Goal: Check status: Check status

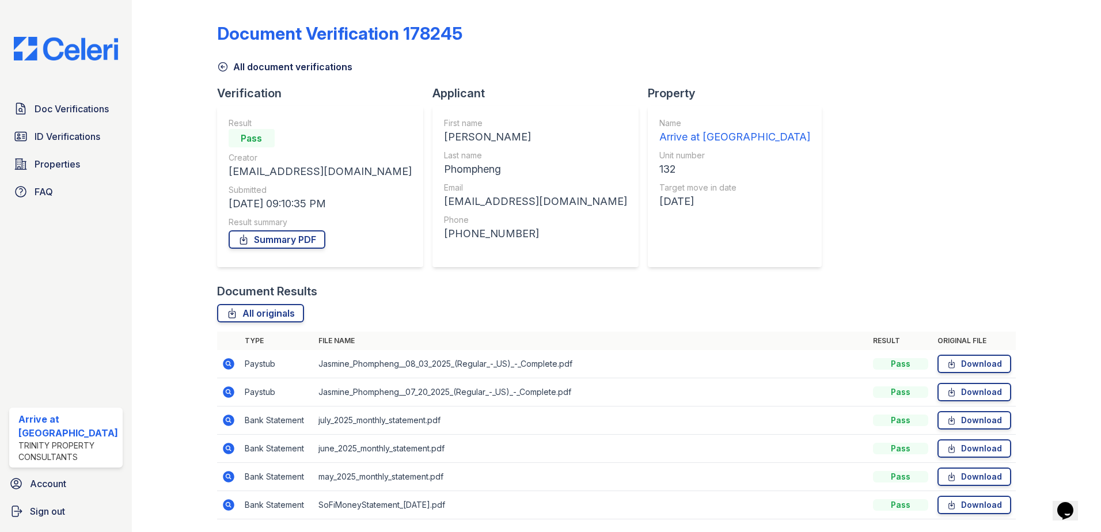
scroll to position [38, 0]
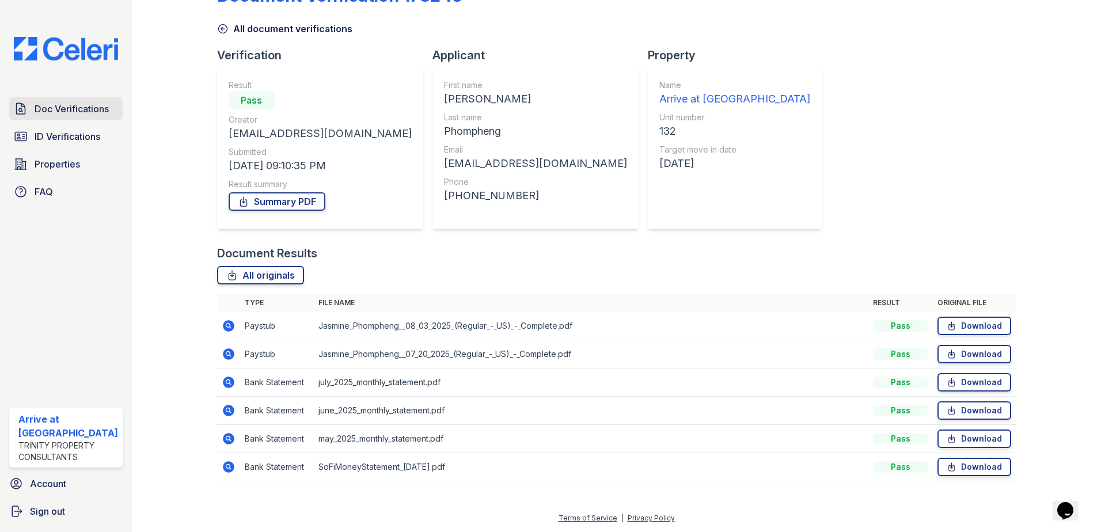
click at [68, 104] on span "Doc Verifications" at bounding box center [72, 109] width 74 height 14
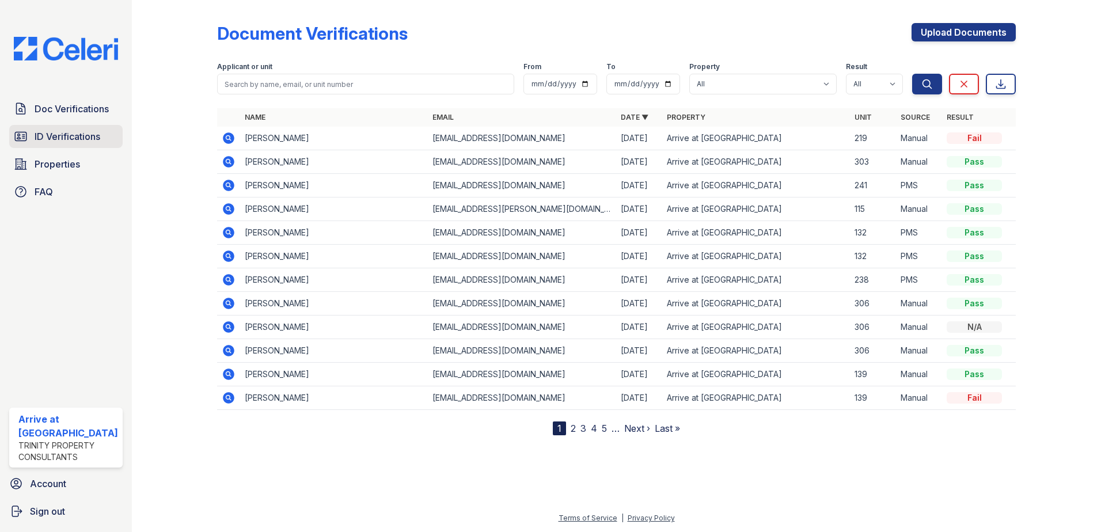
click at [80, 143] on link "ID Verifications" at bounding box center [65, 136] width 113 height 23
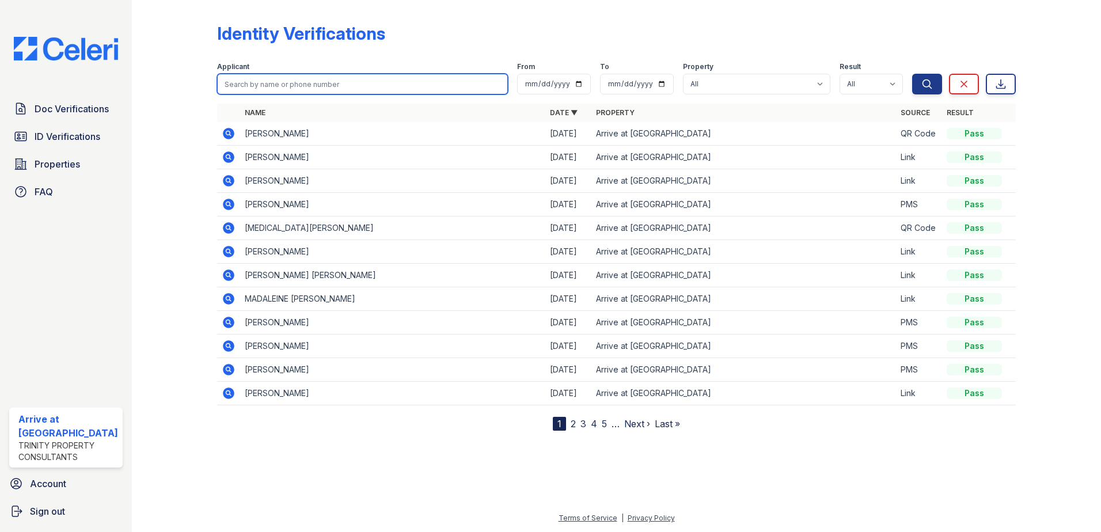
click at [280, 80] on input "search" at bounding box center [362, 84] width 291 height 21
type input "j"
type input "a"
type input "kyra"
click at [912, 74] on button "Search" at bounding box center [927, 84] width 30 height 21
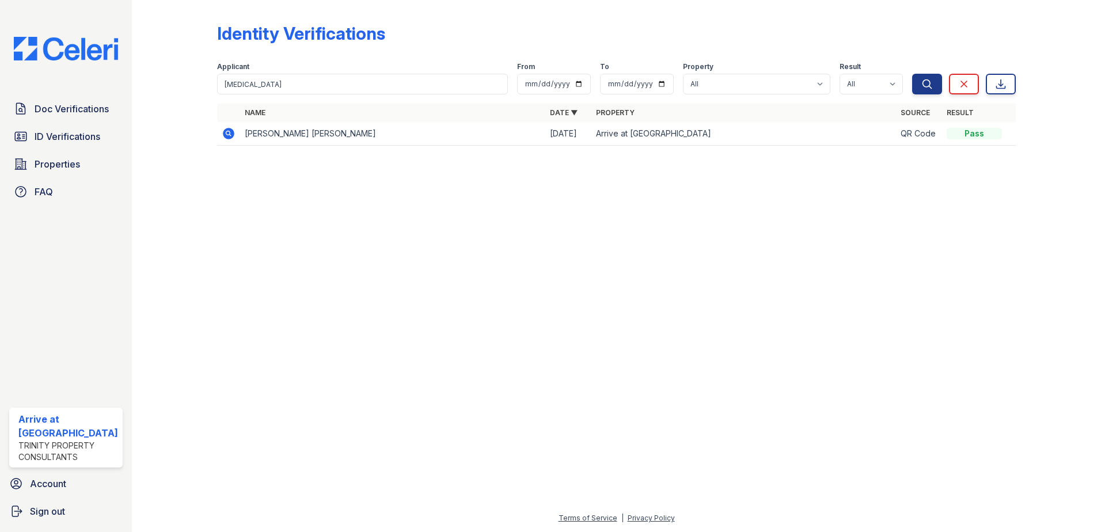
click at [229, 134] on icon at bounding box center [229, 134] width 12 height 12
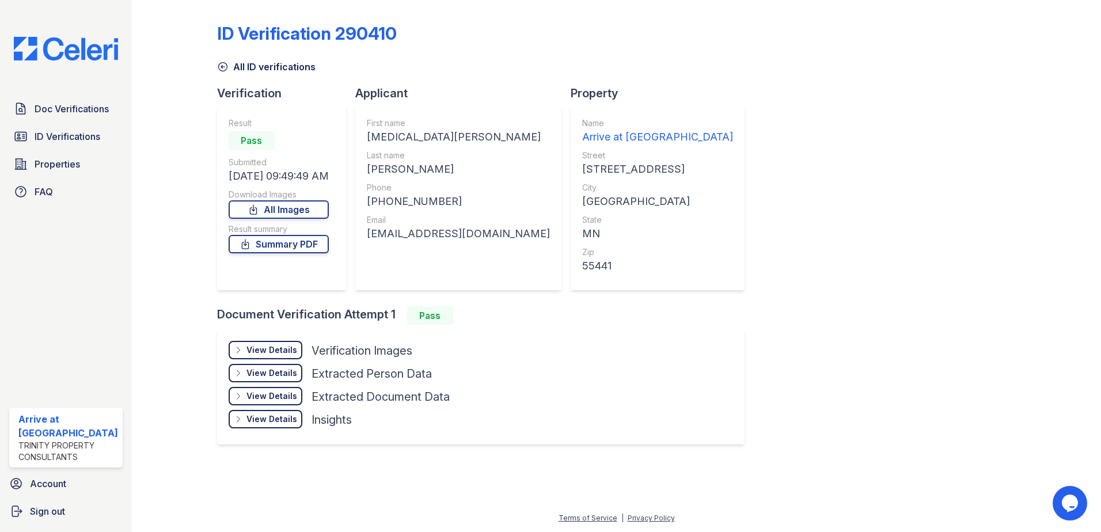
click at [278, 347] on div "View Details" at bounding box center [271, 350] width 51 height 12
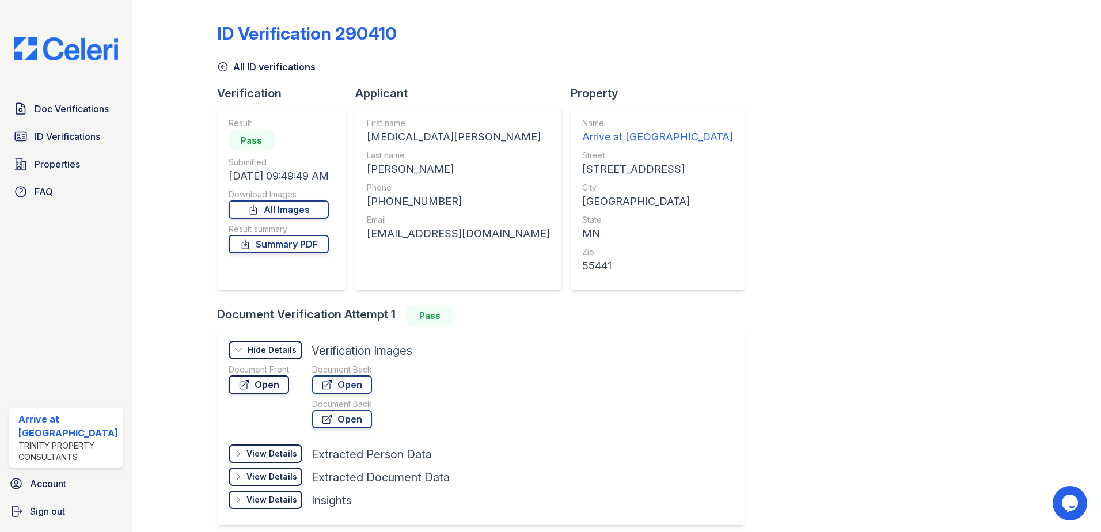
click at [267, 390] on link "Open" at bounding box center [259, 384] width 60 height 18
